Goal: Find specific page/section

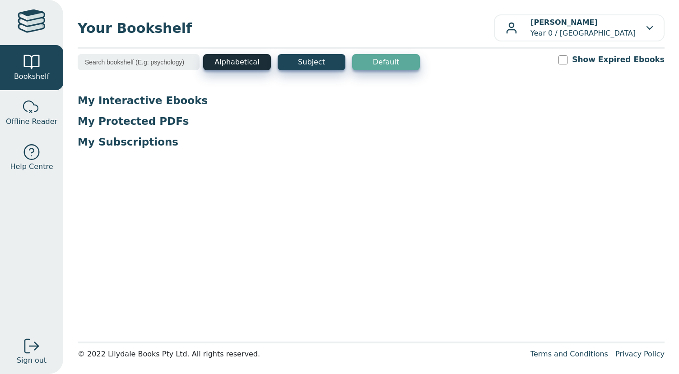
click at [238, 68] on button "Alphabetical" at bounding box center [237, 62] width 68 height 16
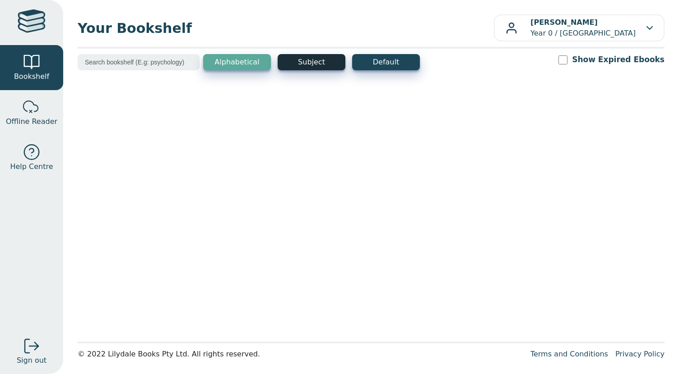
click at [313, 66] on button "Subject" at bounding box center [311, 62] width 68 height 16
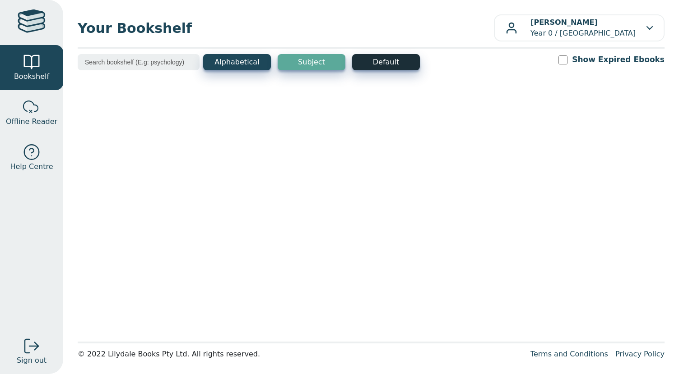
click at [392, 64] on button "Default" at bounding box center [386, 62] width 68 height 16
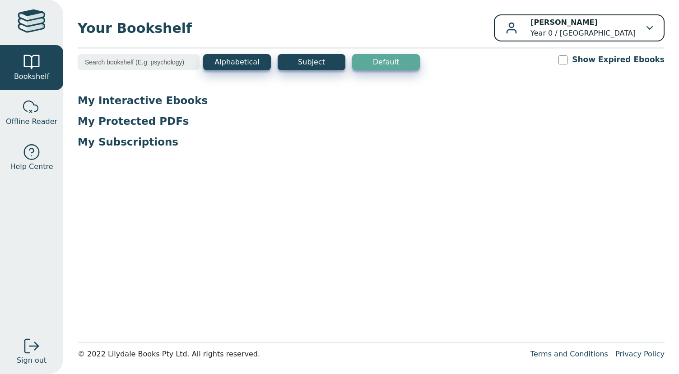
click at [649, 26] on icon "button" at bounding box center [649, 28] width 6 height 4
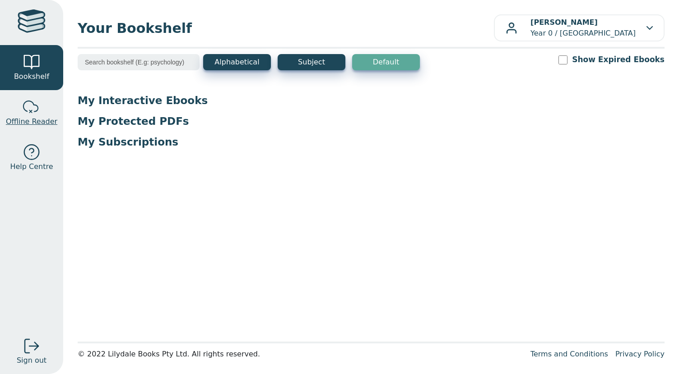
click at [37, 114] on div at bounding box center [32, 107] width 18 height 18
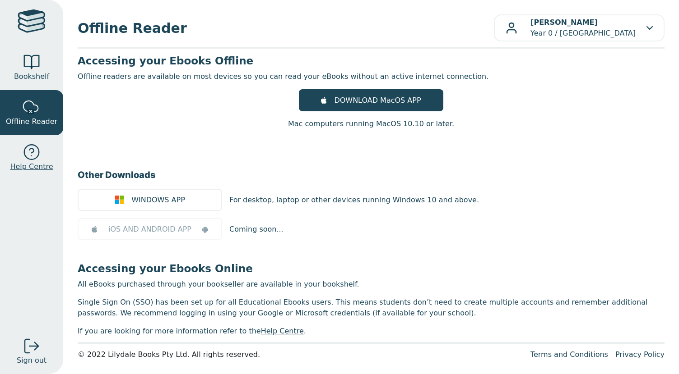
click at [39, 161] on div at bounding box center [32, 152] width 18 height 18
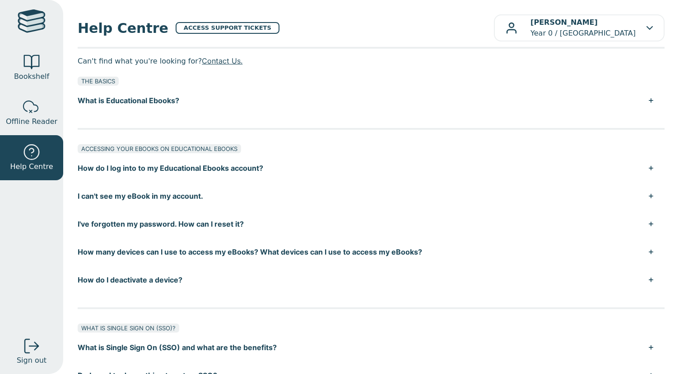
click at [32, 25] on div at bounding box center [32, 22] width 28 height 26
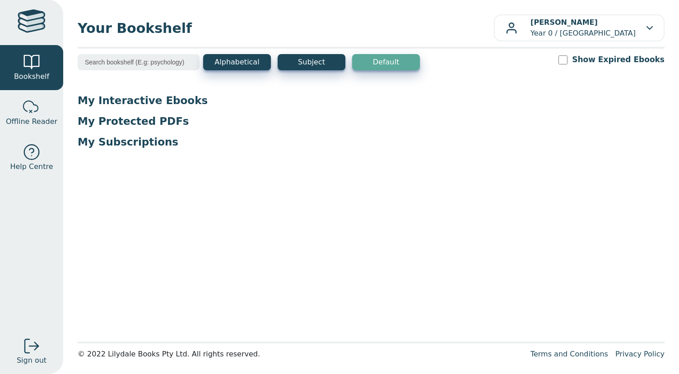
click at [32, 22] on div at bounding box center [32, 22] width 28 height 26
click at [127, 100] on p "My Interactive Ebooks" at bounding box center [371, 101] width 586 height 14
click at [125, 127] on p "My Protected PDFs" at bounding box center [371, 122] width 586 height 14
click at [125, 64] on input "search" at bounding box center [139, 62] width 122 height 16
type input "software"
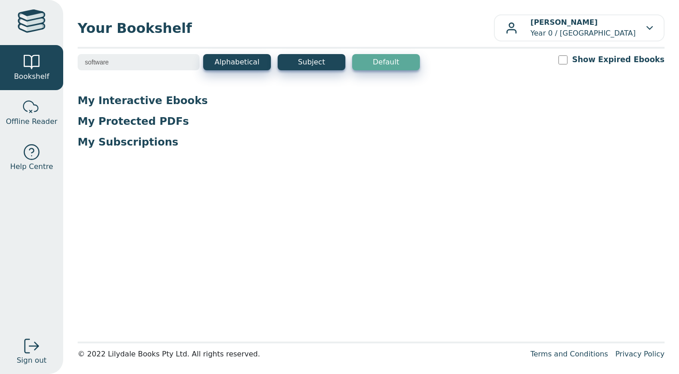
click at [127, 63] on input "software" at bounding box center [139, 62] width 122 height 16
